Goal: Information Seeking & Learning: Understand process/instructions

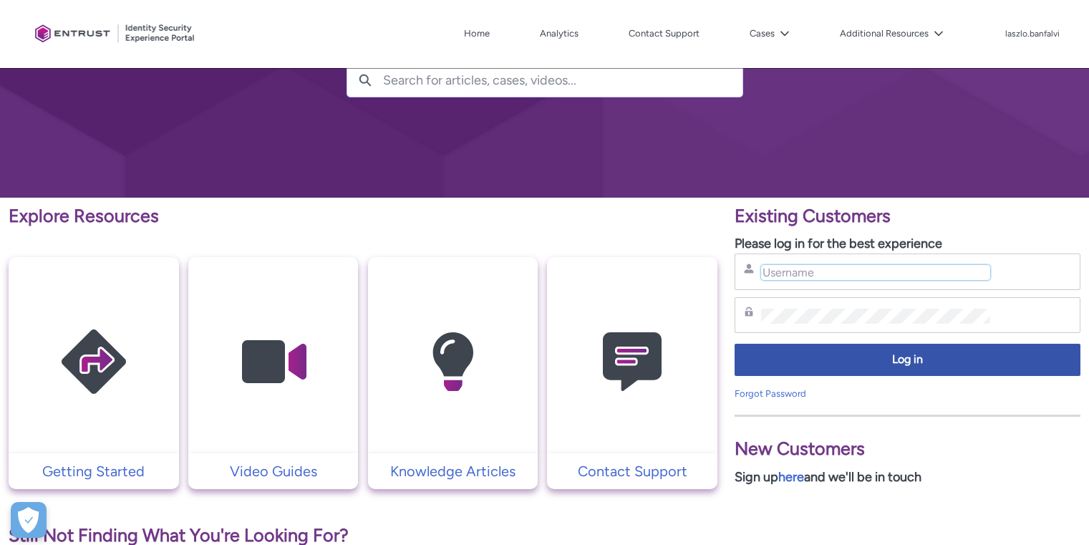
click at [779, 272] on input "Username" at bounding box center [875, 272] width 229 height 15
type input "laszlo.banfalvi@offsite-solutions.com"
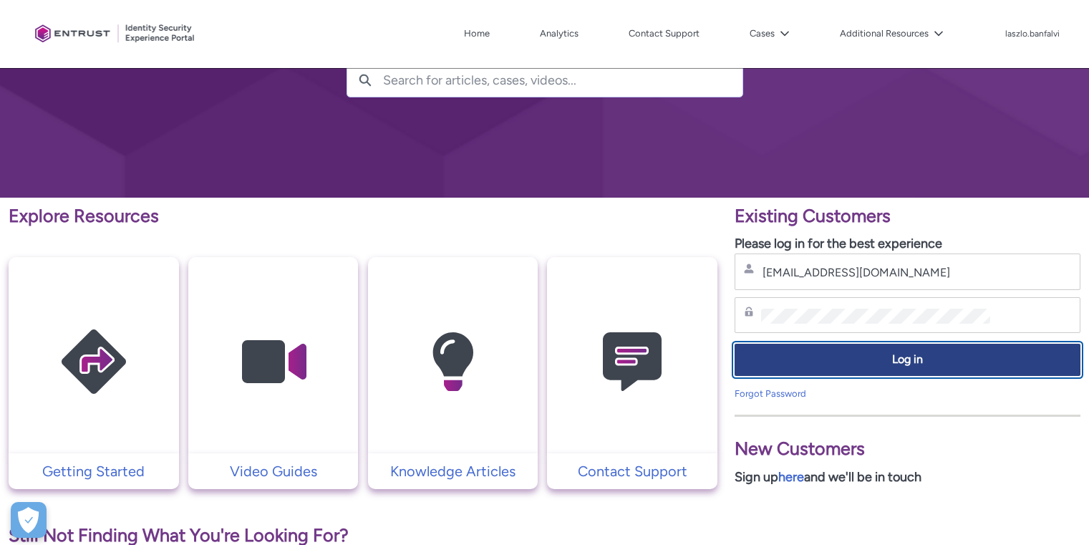
click at [914, 362] on span "Log in" at bounding box center [907, 359] width 327 height 16
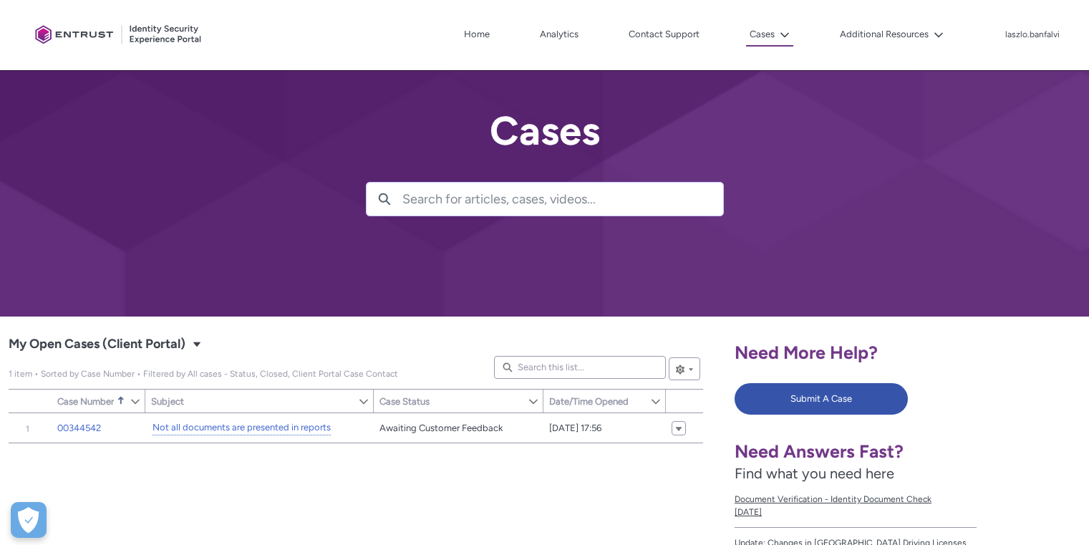
scroll to position [81, 0]
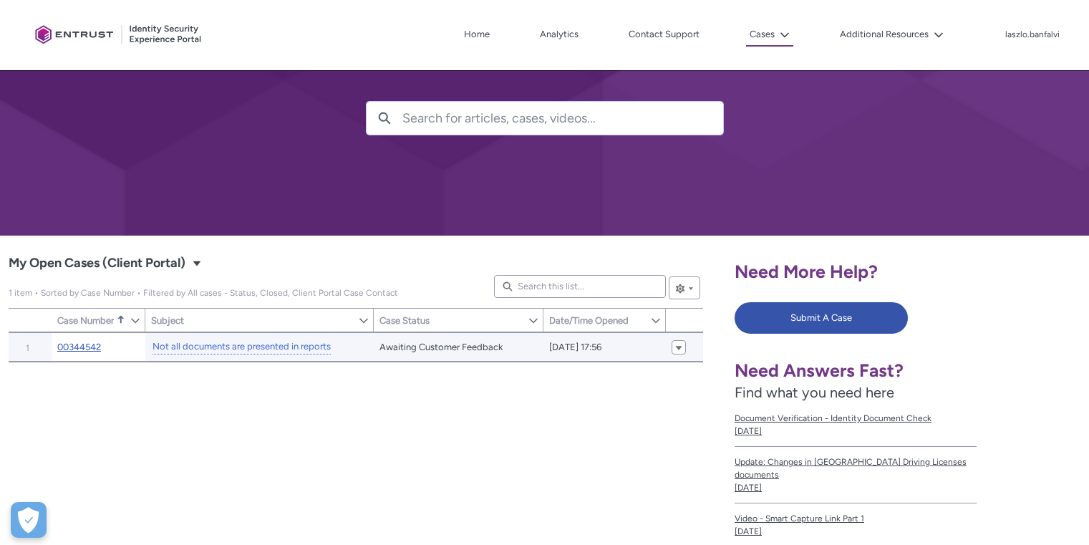
click at [77, 346] on link "00344542" at bounding box center [79, 347] width 44 height 14
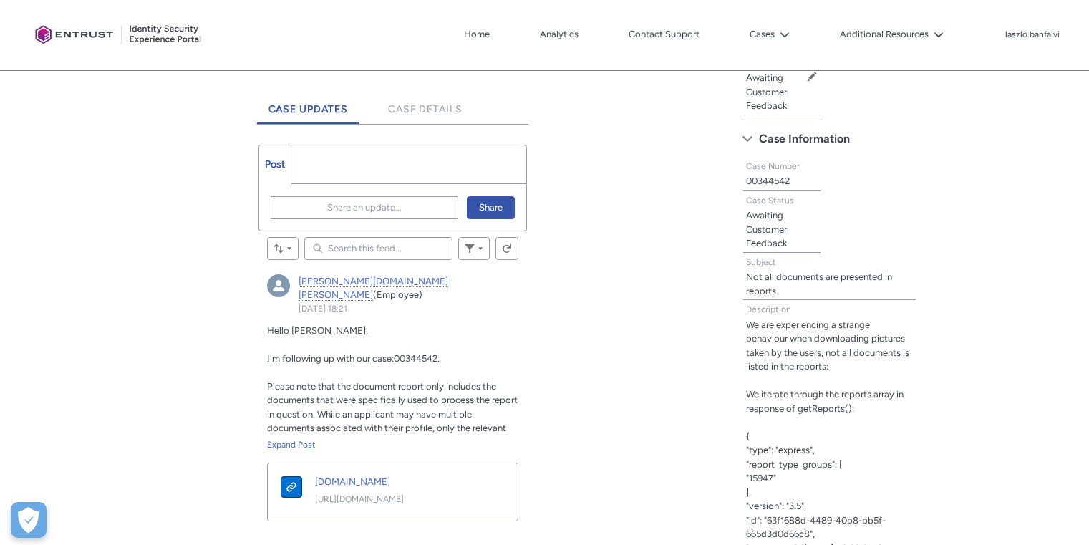
scroll to position [429, 0]
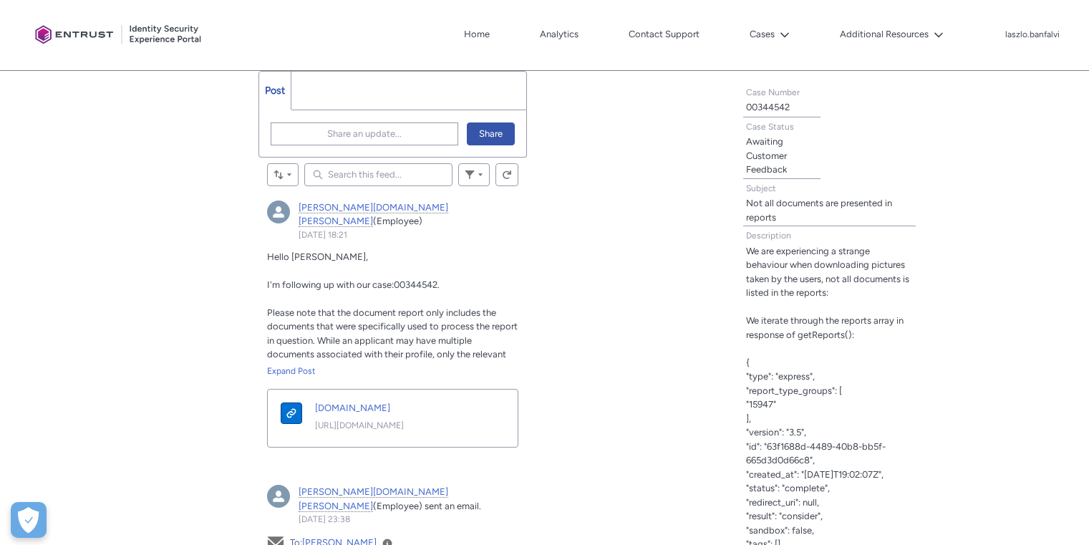
click at [410, 263] on p "Kameron.Rogers, 11 September 2025 at 18:21" at bounding box center [393, 270] width 252 height 14
click at [411, 279] on span "I'm following up with our case:00344542." at bounding box center [353, 284] width 172 height 11
click at [403, 310] on span "Please note that the document report only includes the documents that were spec…" at bounding box center [392, 340] width 250 height 67
click at [437, 311] on span "Please note that the document report only includes the documents that were spec…" at bounding box center [392, 340] width 250 height 67
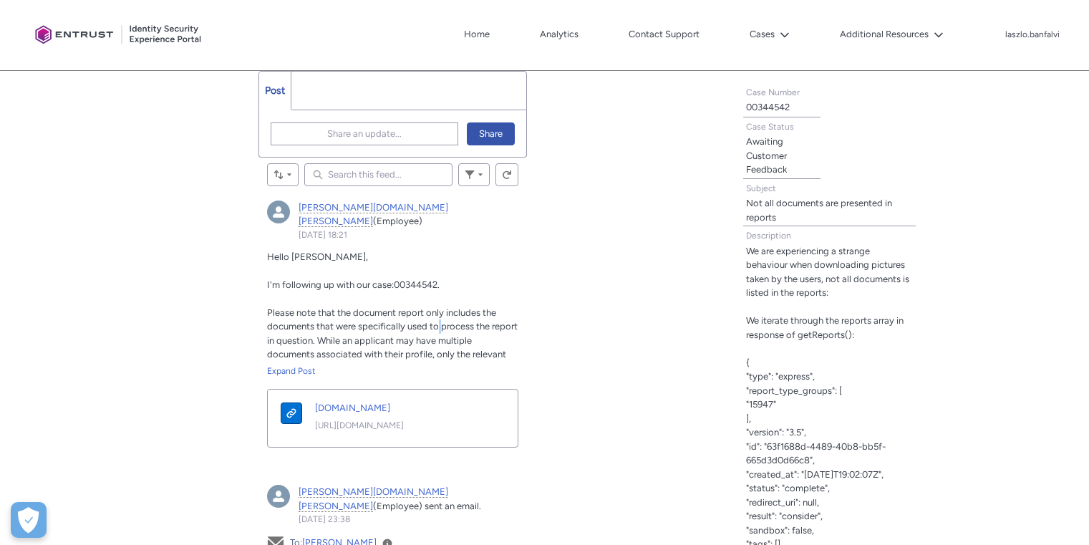
click at [437, 311] on span "Please note that the document report only includes the documents that were spec…" at bounding box center [392, 340] width 250 height 67
click at [369, 329] on span "Please note that the document report only includes the documents that were spec…" at bounding box center [392, 340] width 250 height 67
click at [435, 326] on span "Please note that the document report only includes the documents that were spec…" at bounding box center [392, 340] width 250 height 67
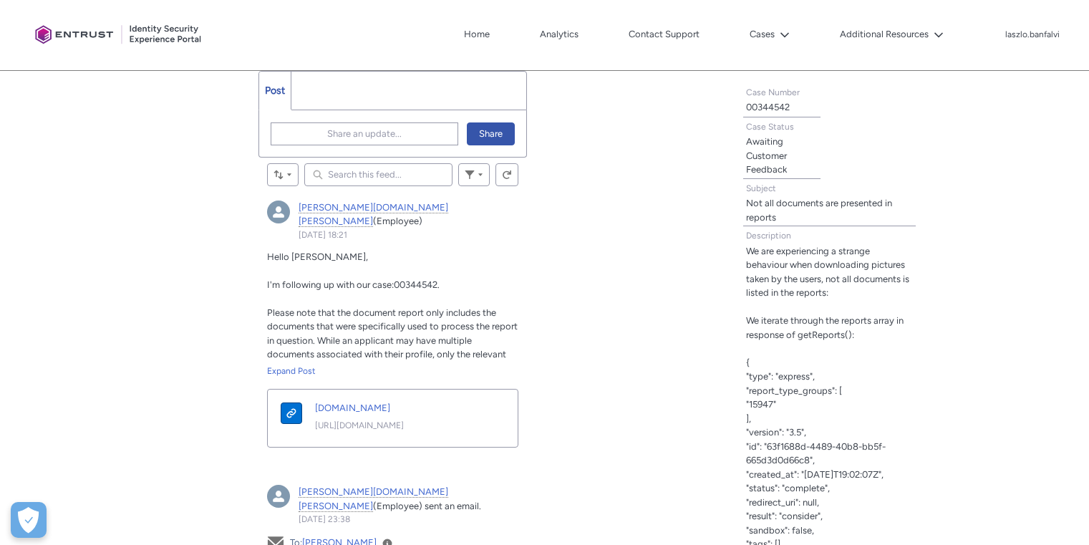
click at [450, 324] on span "Please note that the document report only includes the documents that were spec…" at bounding box center [392, 340] width 250 height 67
click at [421, 323] on span "Please note that the document report only includes the documents that were spec…" at bounding box center [392, 340] width 250 height 67
drag, startPoint x: 381, startPoint y: 336, endPoint x: 452, endPoint y: 338, distance: 70.9
click at [452, 338] on span "Please note that the document report only includes the documents that were spec…" at bounding box center [392, 340] width 250 height 67
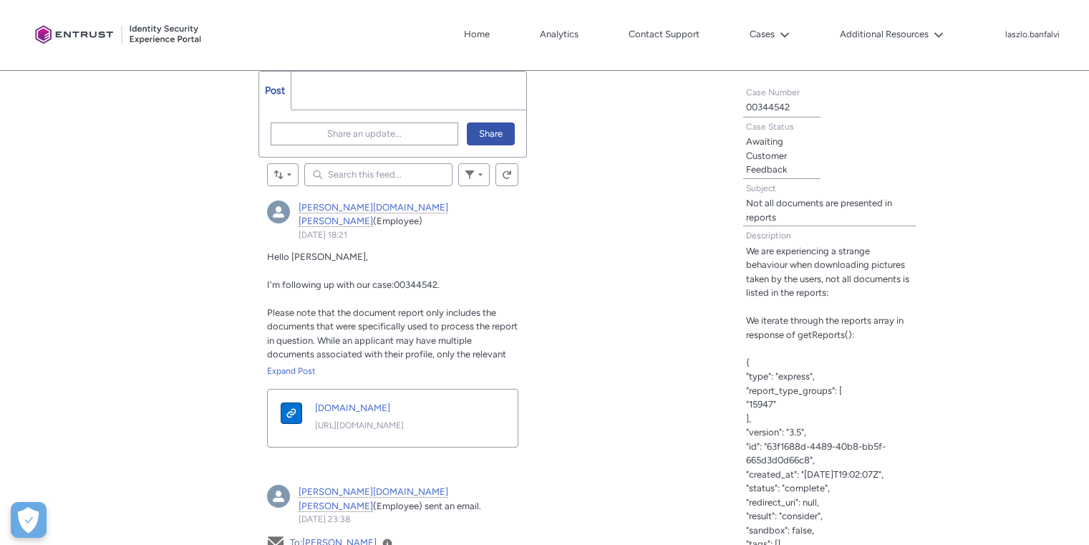
click at [477, 337] on span "Please note that the document report only includes the documents that were spec…" at bounding box center [392, 340] width 250 height 67
click at [307, 364] on div "Expand Post" at bounding box center [393, 370] width 252 height 13
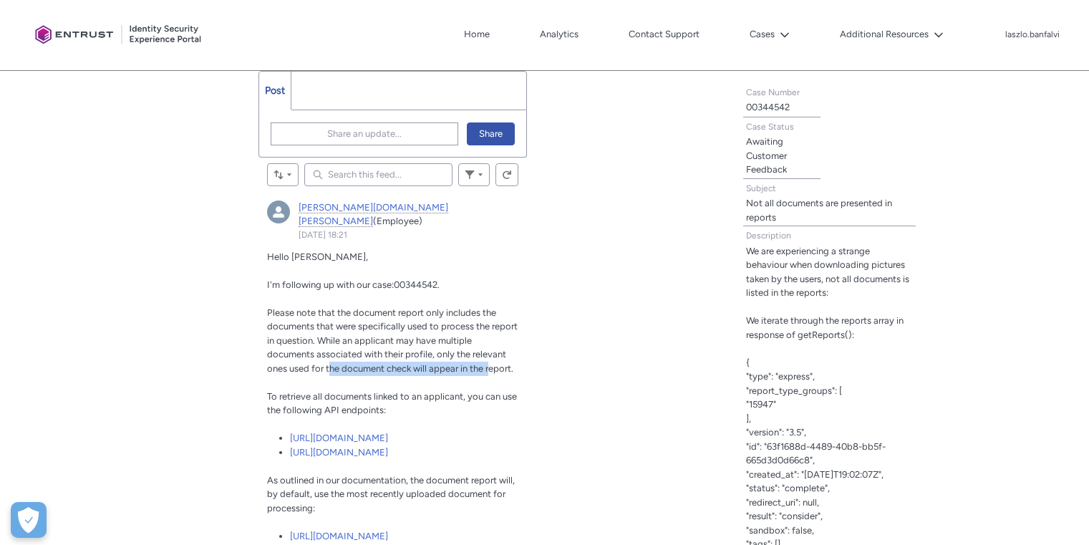
drag, startPoint x: 329, startPoint y: 354, endPoint x: 489, endPoint y: 356, distance: 159.6
click at [489, 356] on span "Please note that the document report only includes the documents that were spec…" at bounding box center [392, 340] width 250 height 67
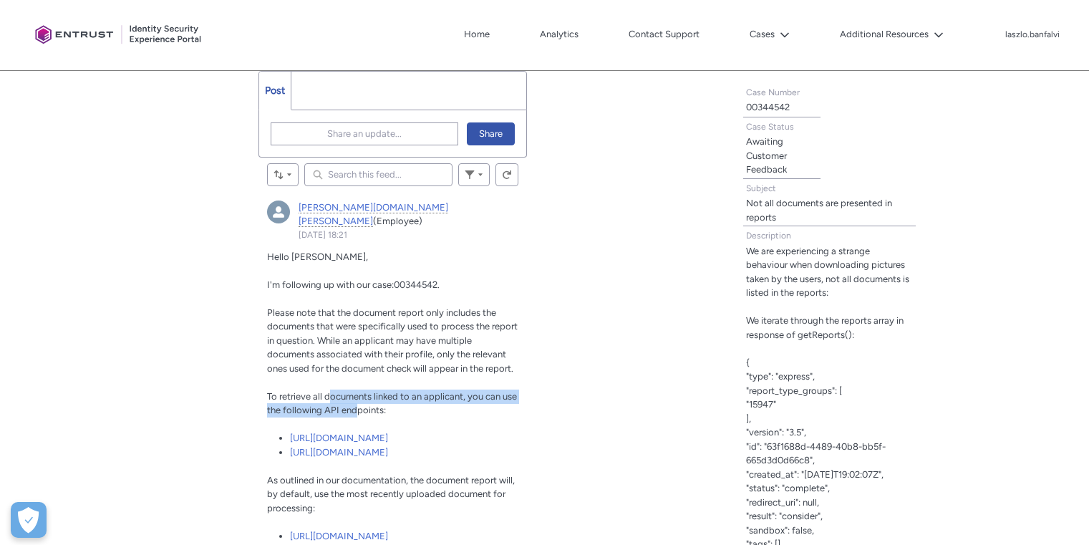
drag, startPoint x: 328, startPoint y: 380, endPoint x: 356, endPoint y: 397, distance: 32.8
click at [356, 397] on span "To retrieve all documents linked to an applicant, you can use the following API…" at bounding box center [392, 403] width 250 height 25
click at [387, 396] on p "To retrieve all documents linked to an applicant, you can use the following API…" at bounding box center [393, 403] width 252 height 28
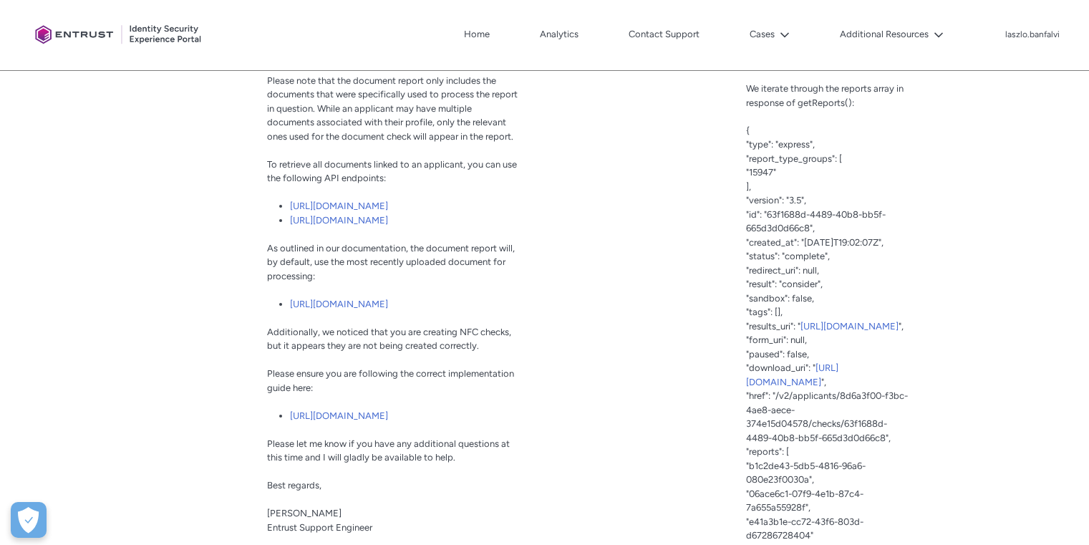
scroll to position [720, 0]
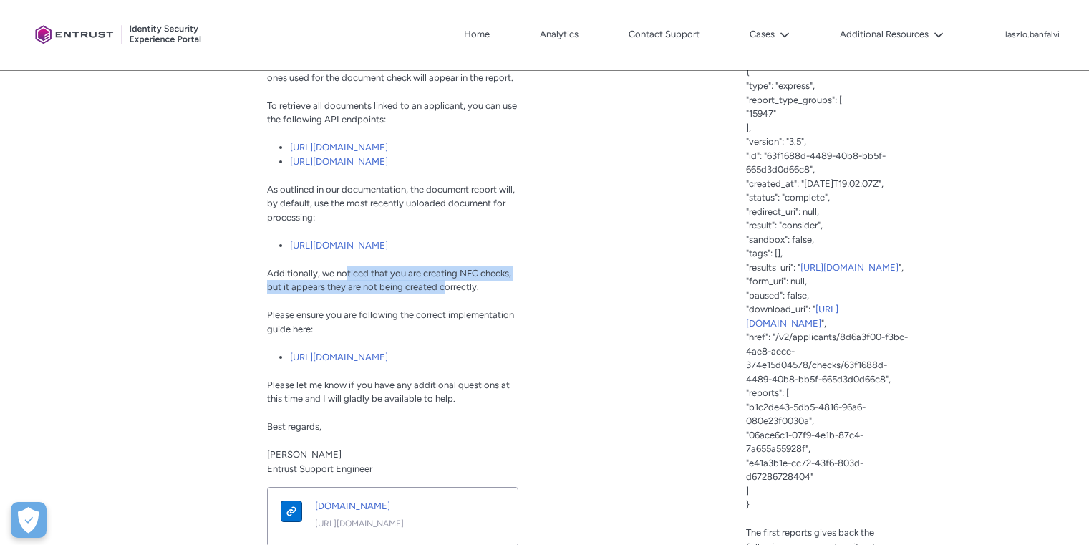
drag, startPoint x: 344, startPoint y: 302, endPoint x: 445, endPoint y: 316, distance: 101.8
click at [445, 293] on span "Additionally, we noticed that you are creating NFC checks, but it appears they …" at bounding box center [389, 280] width 244 height 25
click at [464, 293] on span "Additionally, we noticed that you are creating NFC checks, but it appears they …" at bounding box center [389, 280] width 244 height 25
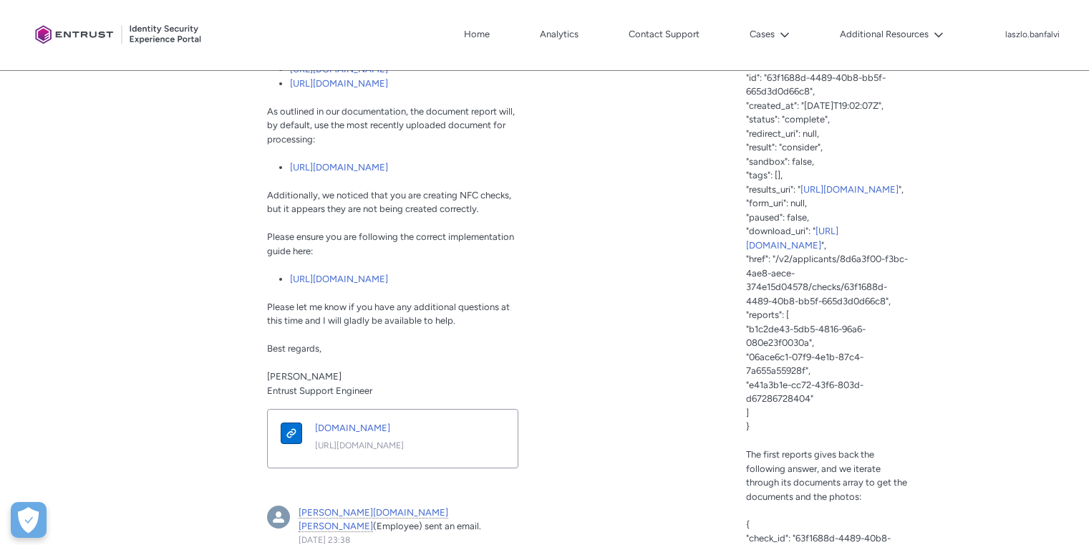
scroll to position [803, 0]
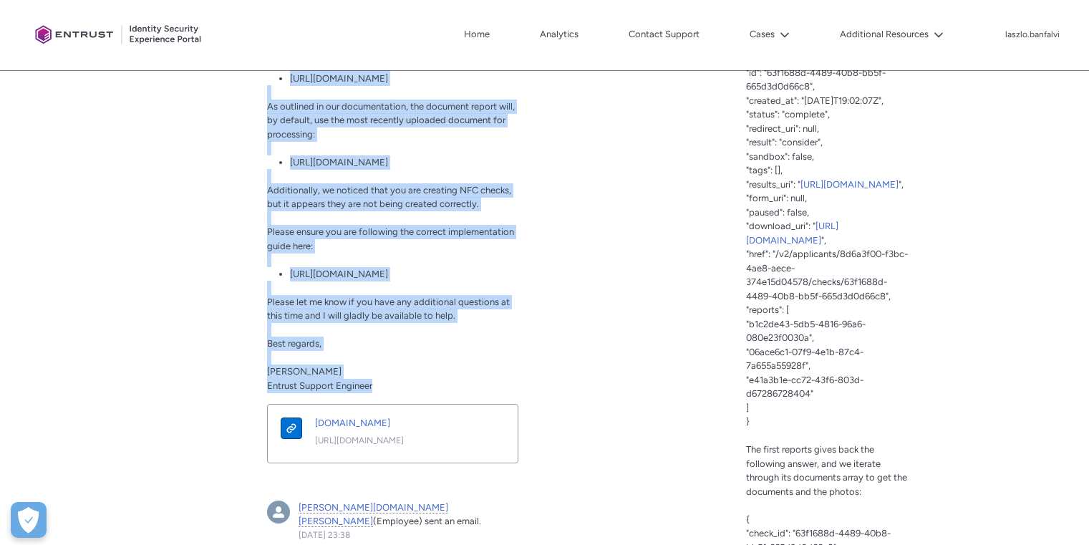
drag, startPoint x: 266, startPoint y: 172, endPoint x: 399, endPoint y: 438, distance: 297.3
click at [372, 393] on div "Hello [PERSON_NAME], I'm following up with our case:00344542. Please note that …" at bounding box center [393, 134] width 252 height 517
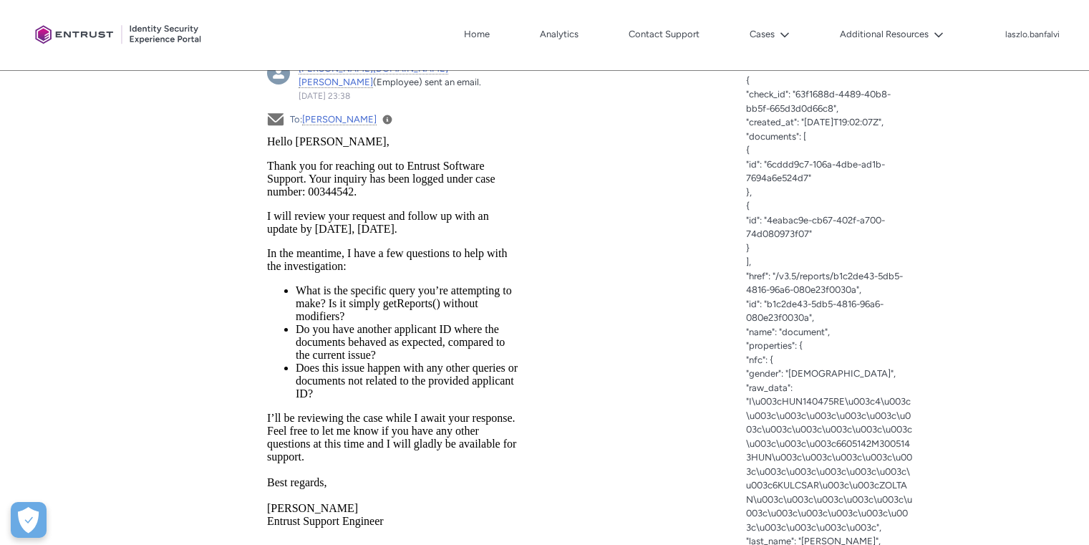
scroll to position [1251, 0]
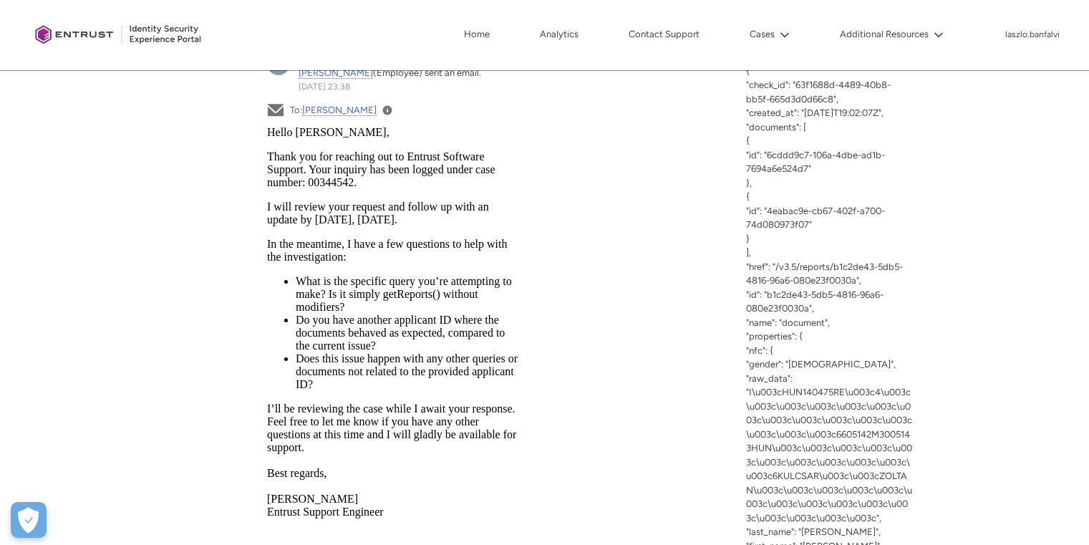
copy div "Lorem Ipsumd, S'a consectet ad elit sed doei:14444146. Tempor inci utla etd mag…"
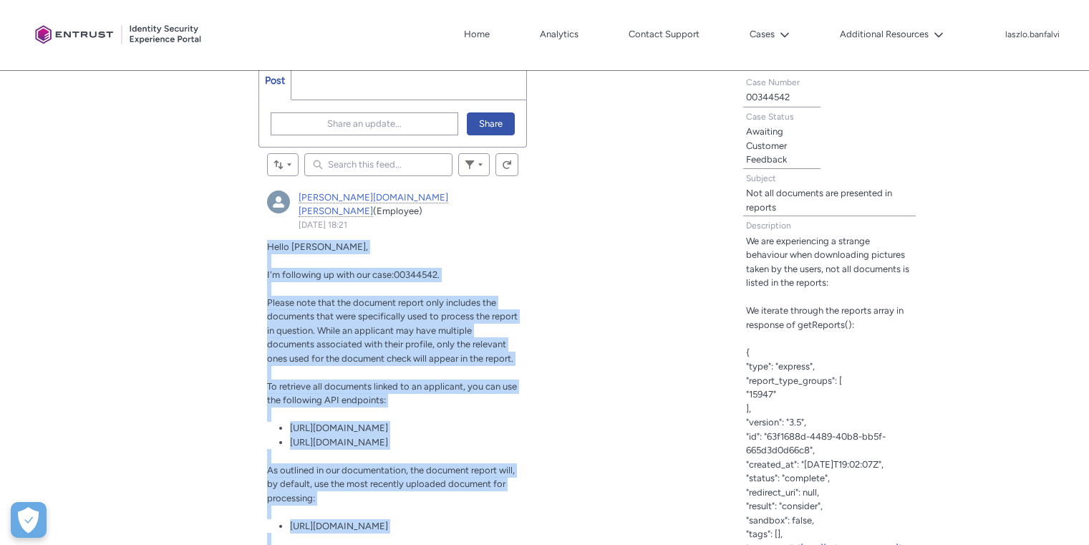
scroll to position [387, 0]
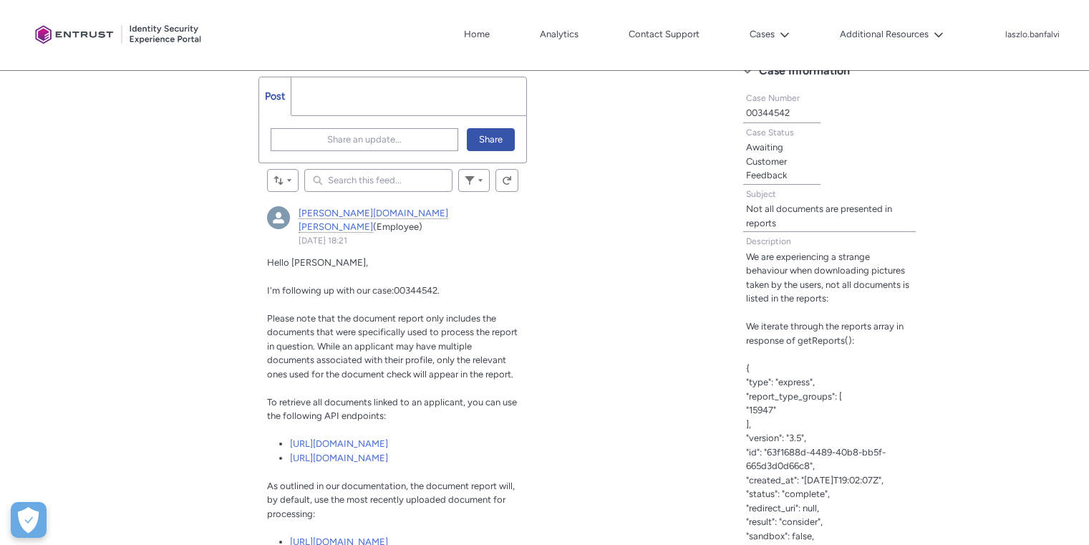
scroll to position [445, 0]
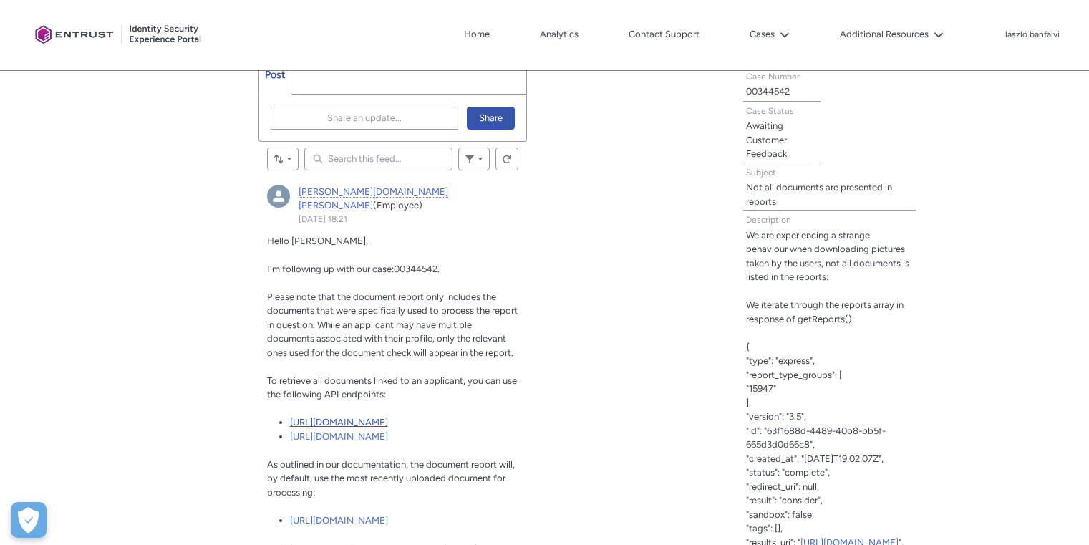
click at [388, 417] on span "[URL][DOMAIN_NAME]" at bounding box center [339, 422] width 98 height 11
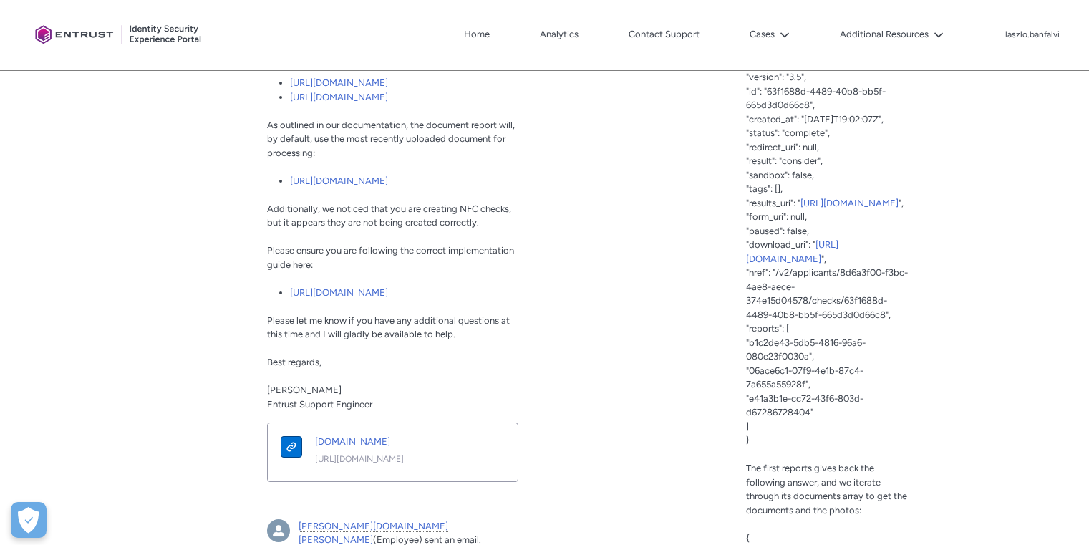
scroll to position [504, 0]
